Goal: Task Accomplishment & Management: Manage account settings

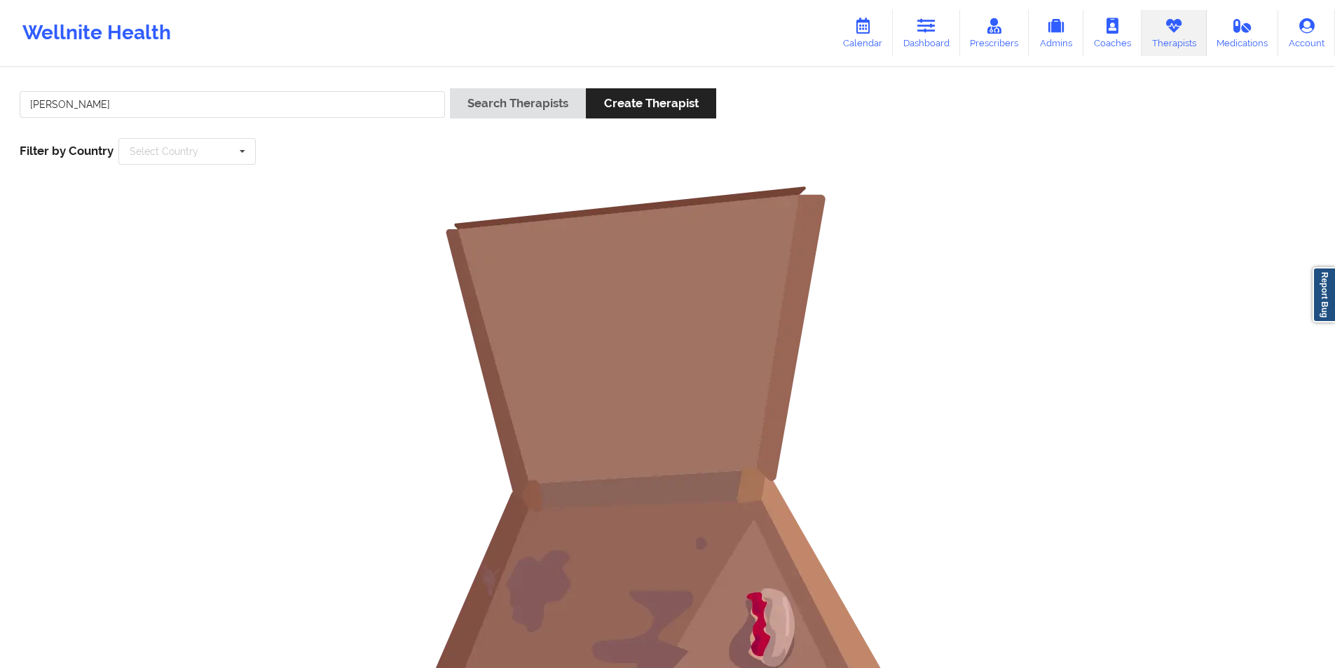
click at [278, 102] on input "[PERSON_NAME]" at bounding box center [232, 104] width 425 height 27
drag, startPoint x: 0, startPoint y: 0, endPoint x: 278, endPoint y: 102, distance: 296.2
click at [278, 102] on input "[PERSON_NAME]" at bounding box center [232, 104] width 425 height 27
type input "[PERSON_NAME]"
click at [550, 102] on button "Search Therapists" at bounding box center [518, 103] width 136 height 30
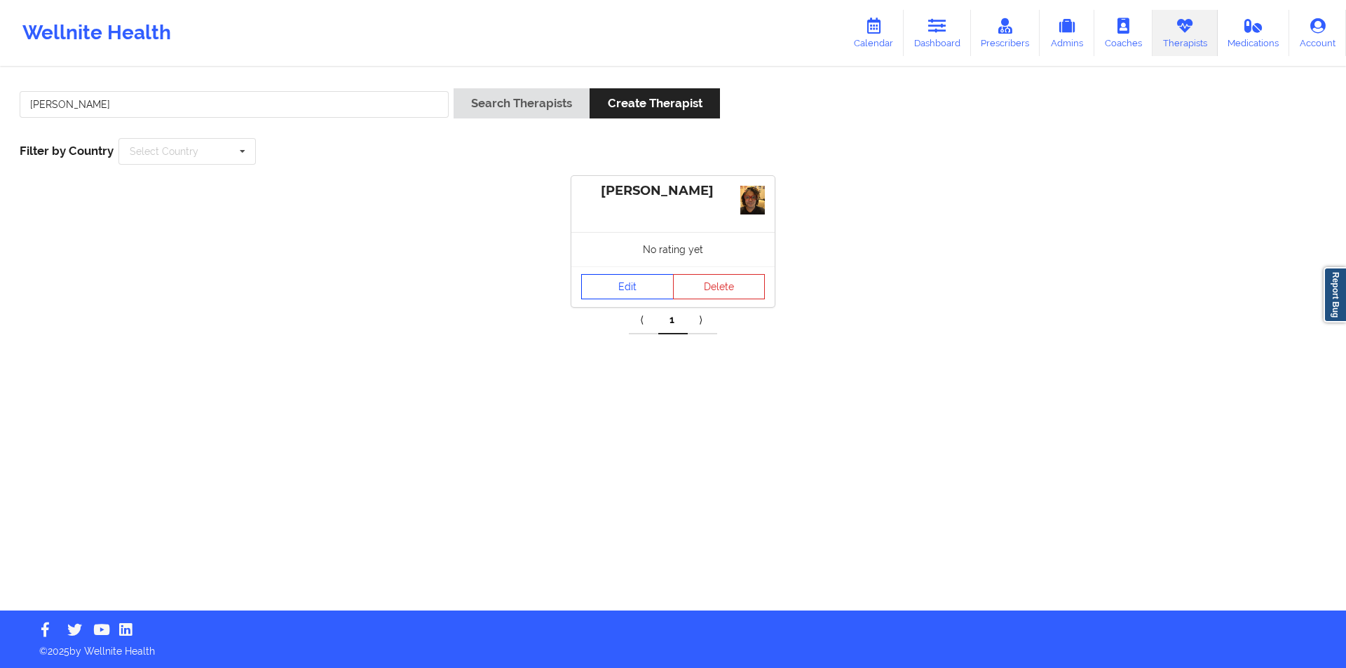
click at [634, 285] on link "Edit" at bounding box center [627, 286] width 93 height 25
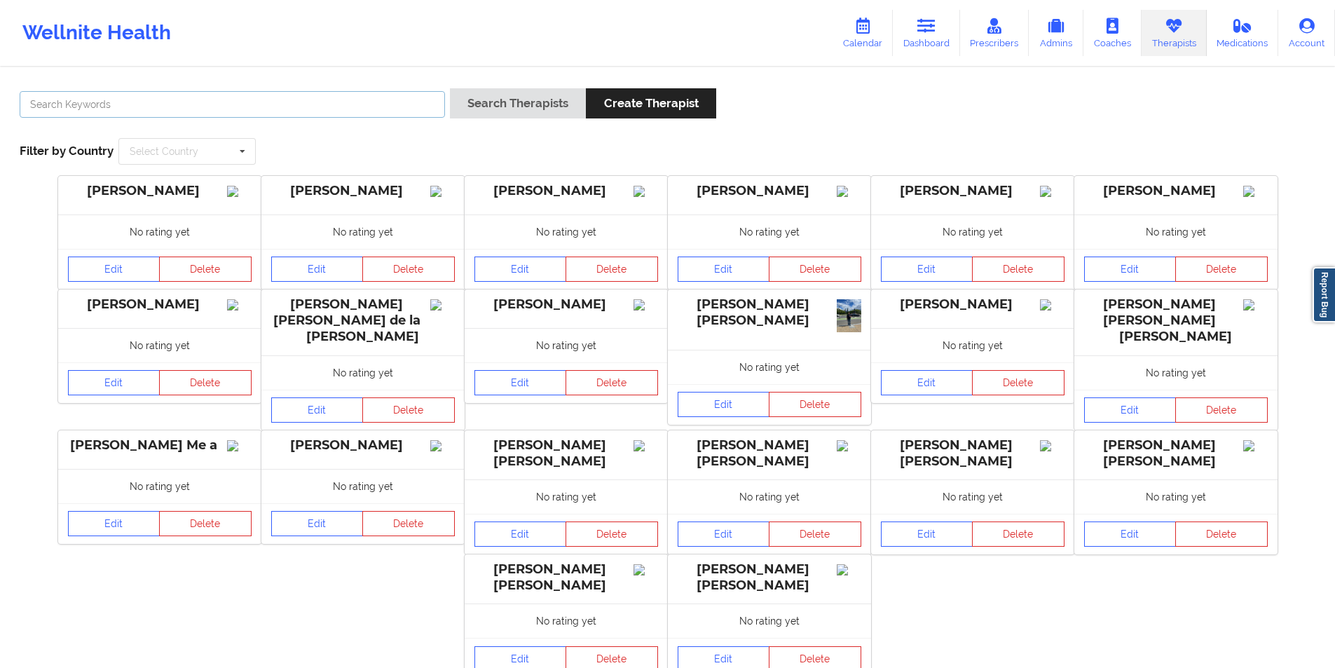
click at [89, 94] on input "text" at bounding box center [232, 104] width 425 height 27
paste input "[PERSON_NAME]"
type input "[PERSON_NAME]"
click at [546, 98] on button "Search Therapists" at bounding box center [518, 103] width 136 height 30
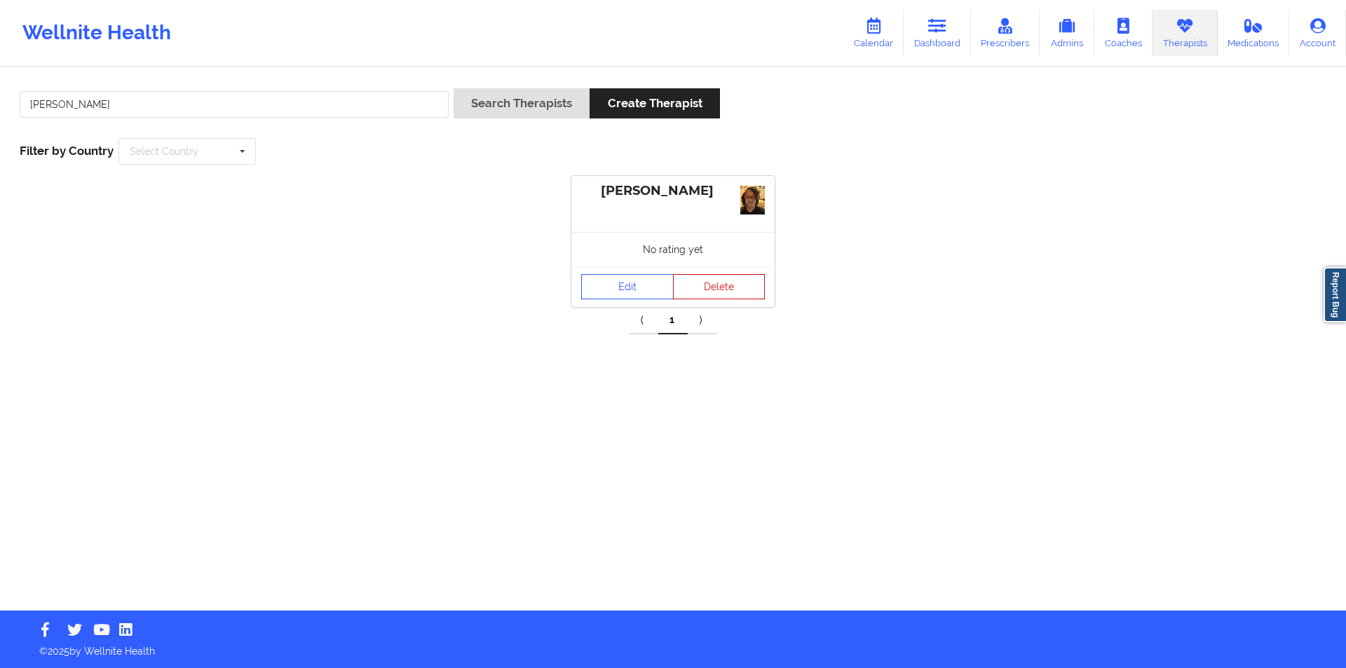
click at [735, 284] on button "Delete" at bounding box center [719, 286] width 93 height 25
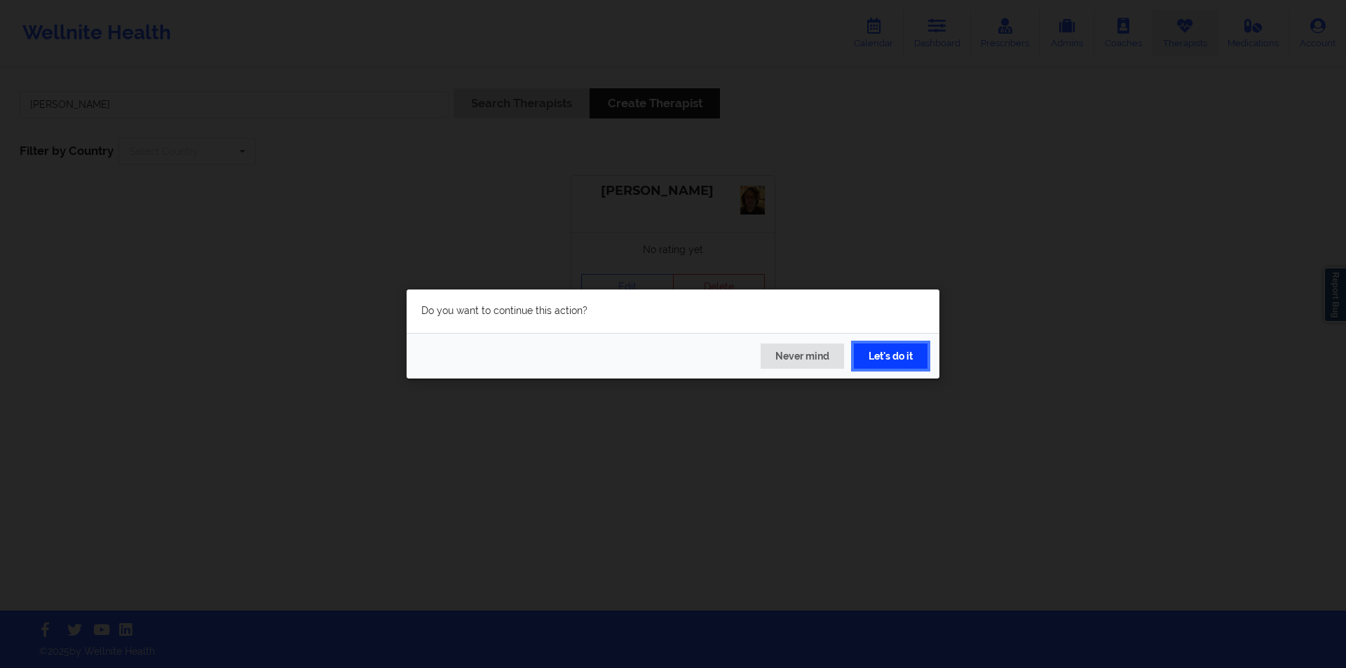
click at [899, 346] on button "Let's do it" at bounding box center [891, 355] width 74 height 25
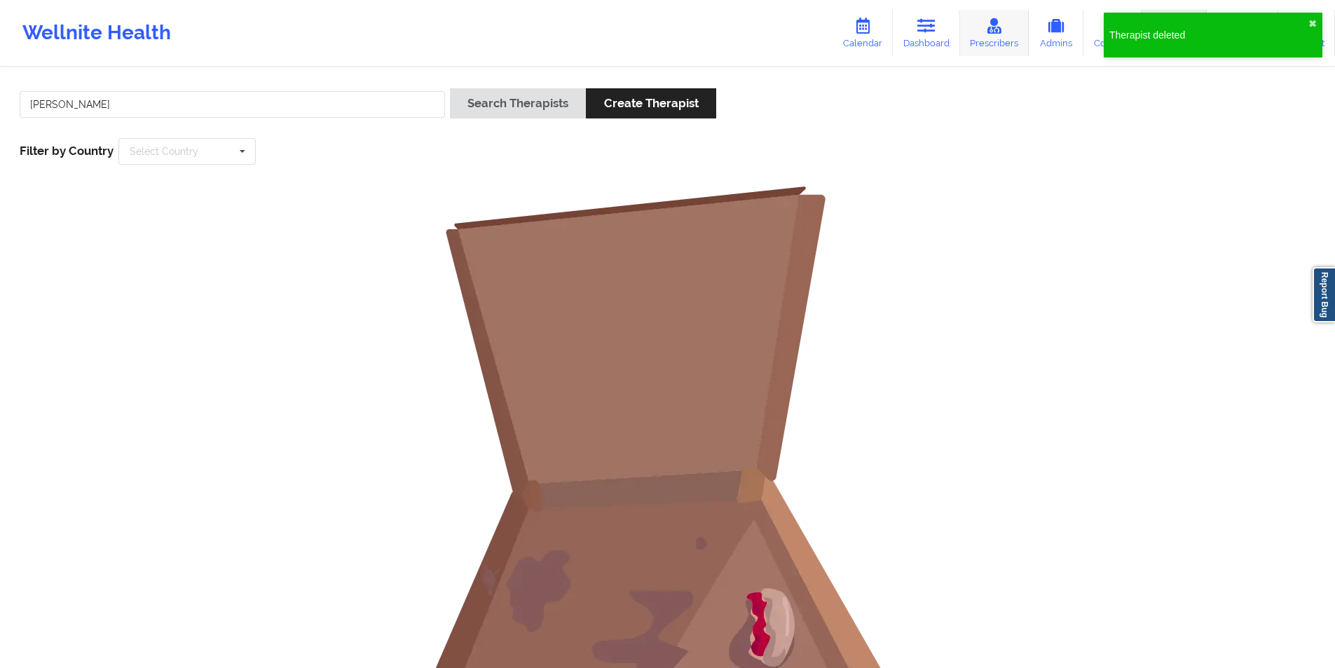
click at [1001, 32] on icon at bounding box center [994, 25] width 18 height 15
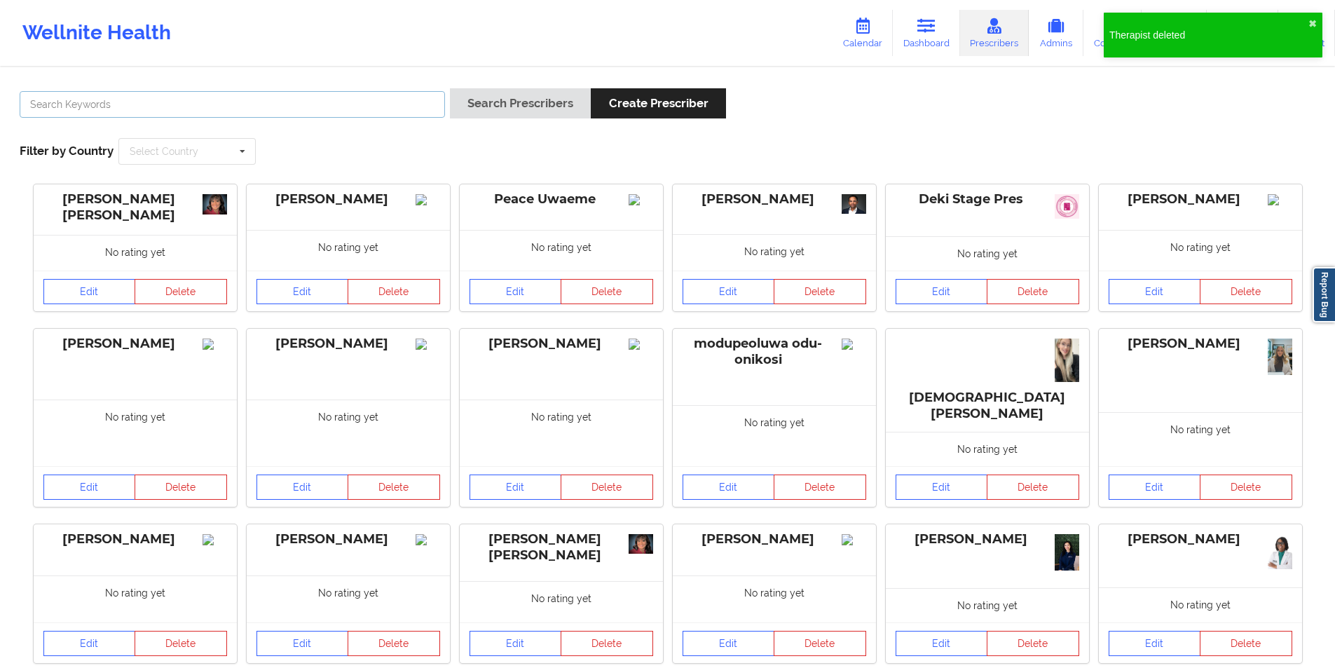
click at [135, 102] on input "text" at bounding box center [232, 104] width 425 height 27
paste input "[PERSON_NAME]"
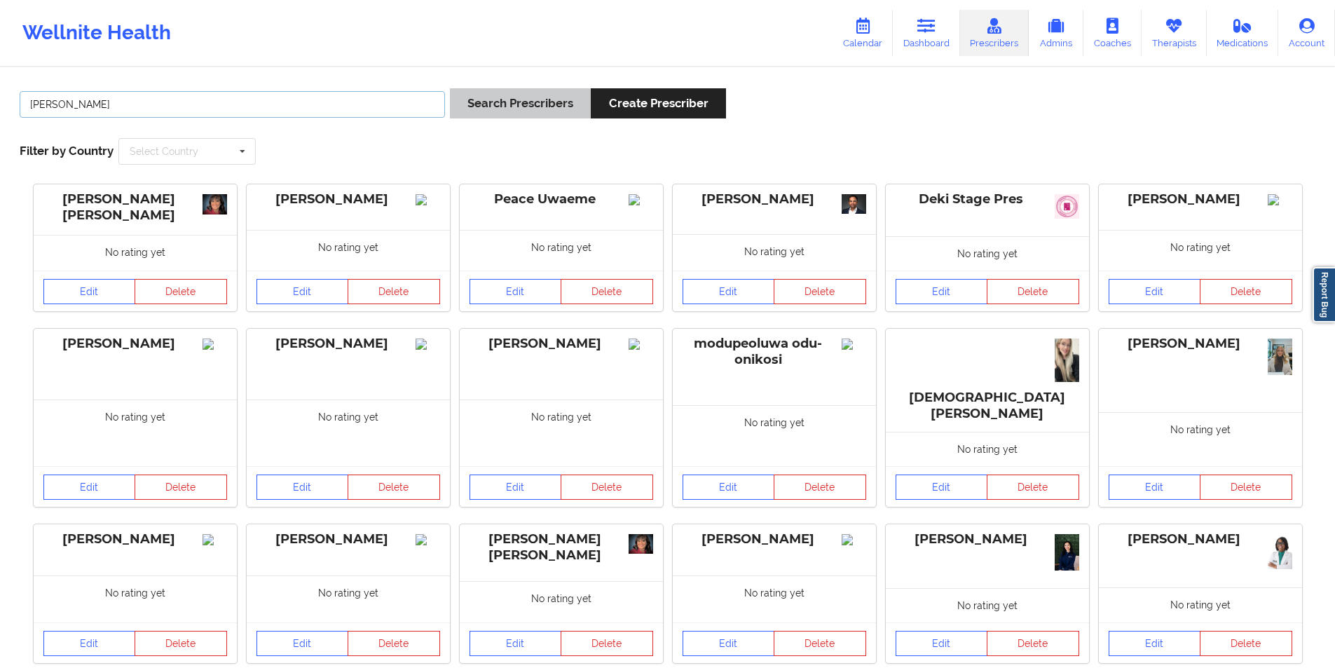
type input "[PERSON_NAME]"
click at [526, 106] on button "Search Prescribers" at bounding box center [520, 103] width 141 height 30
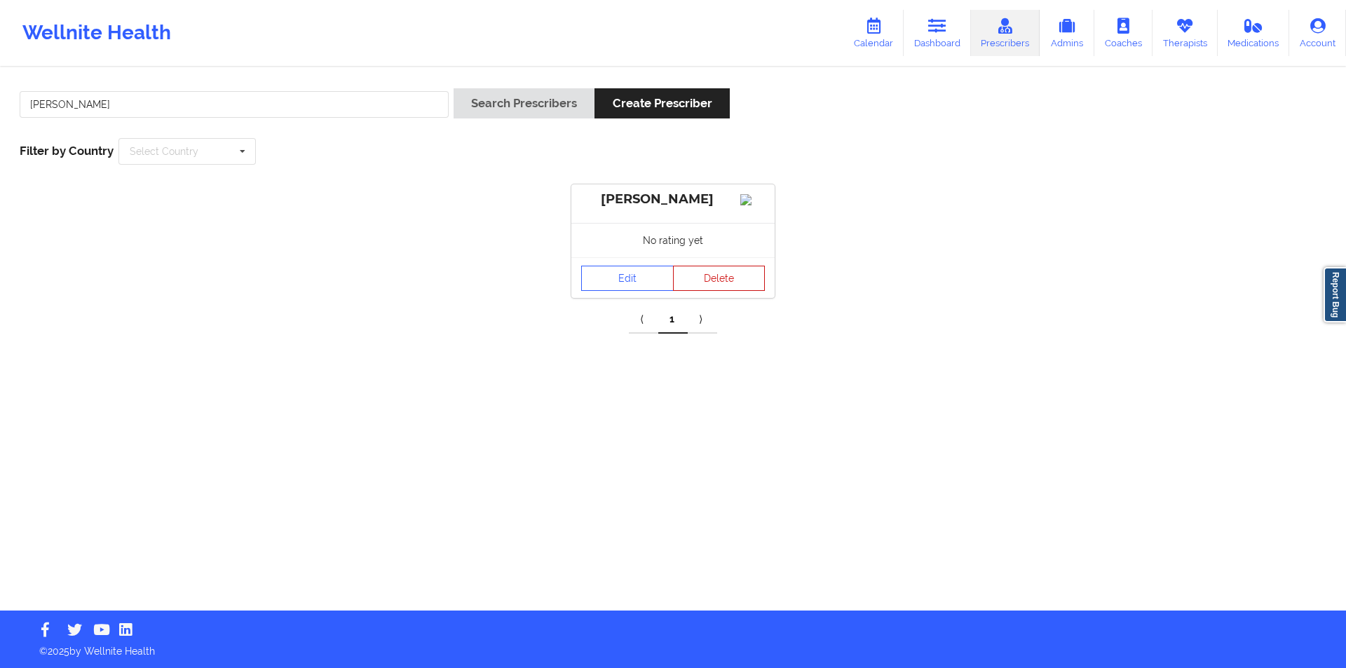
click at [714, 291] on button "Delete" at bounding box center [719, 278] width 93 height 25
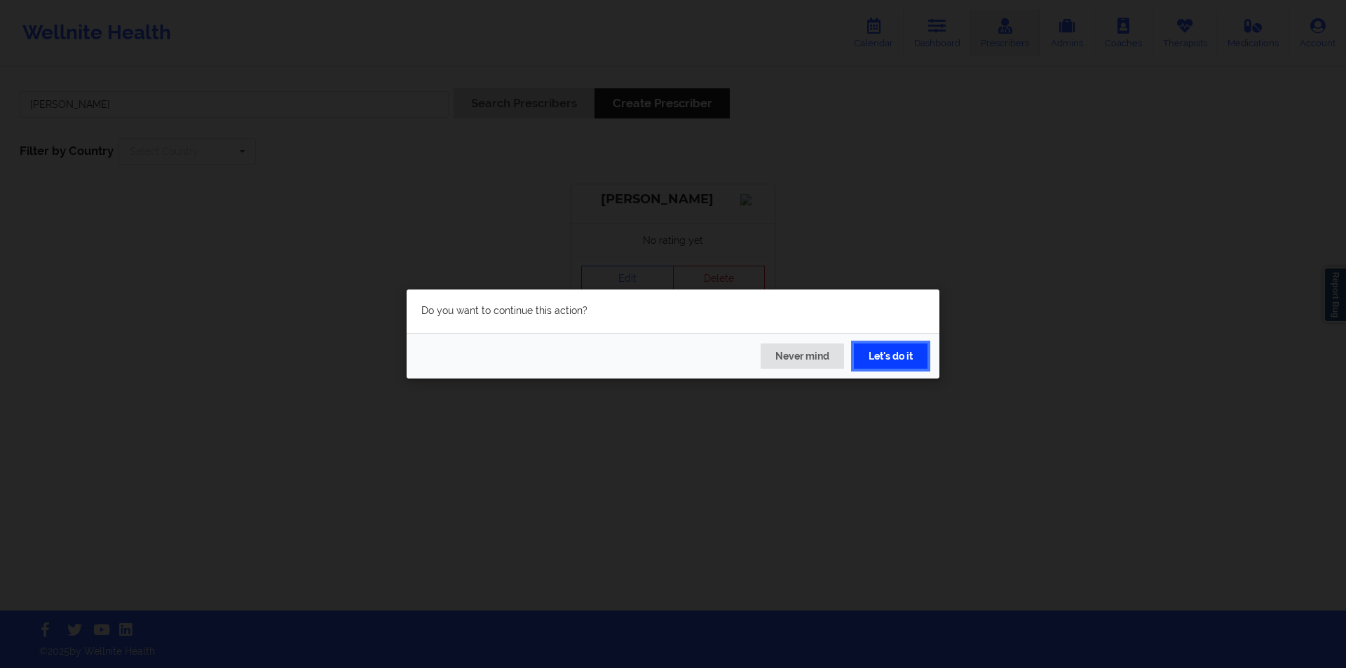
click at [894, 357] on button "Let's do it" at bounding box center [891, 355] width 74 height 25
